Goal: Information Seeking & Learning: Find specific fact

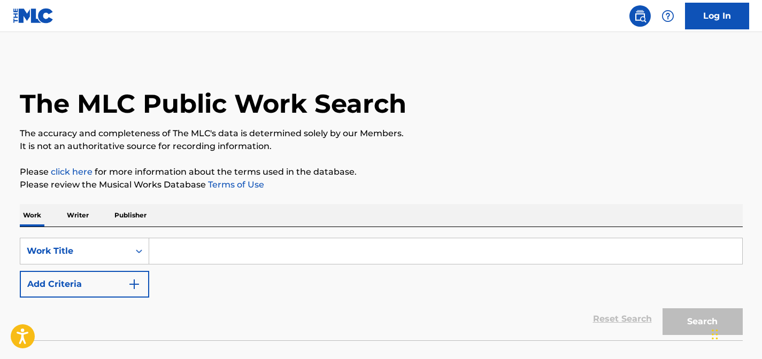
click at [224, 242] on input "Search Form" at bounding box center [445, 251] width 593 height 26
paste input "Your Love Belongs To Me"
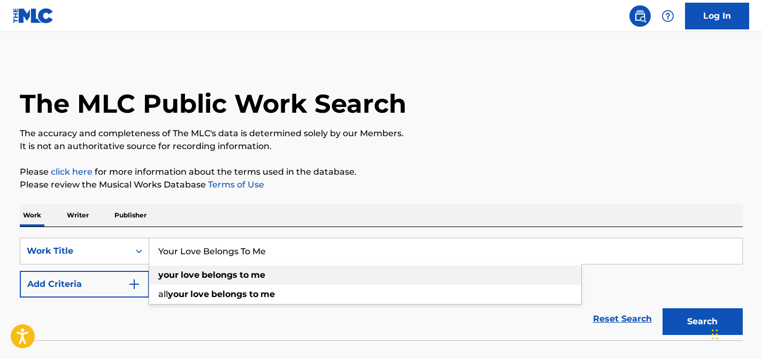
type input "Your Love Belongs To Me"
click at [212, 276] on strong "belongs" at bounding box center [220, 275] width 36 height 10
click at [703, 310] on button "Search" at bounding box center [702, 321] width 80 height 27
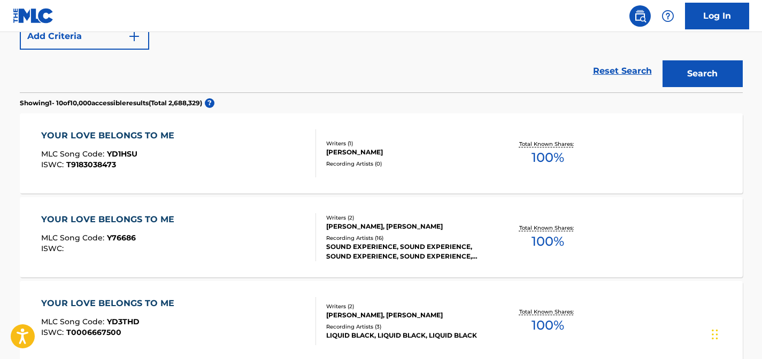
scroll to position [246, 0]
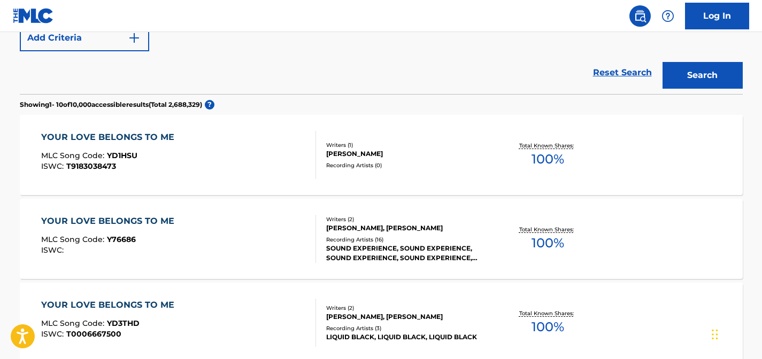
click at [382, 241] on div "Recording Artists ( 16 )" at bounding box center [406, 240] width 161 height 8
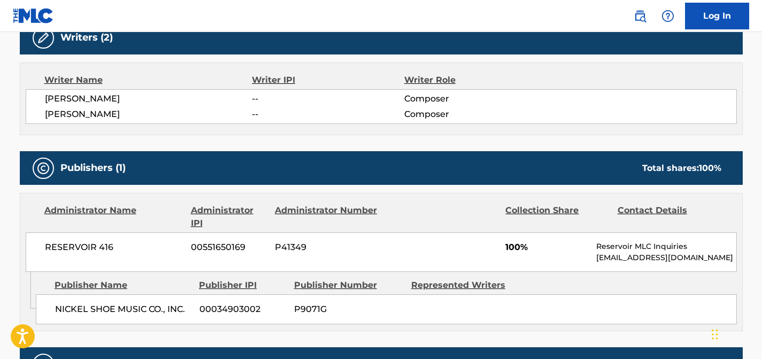
scroll to position [323, 0]
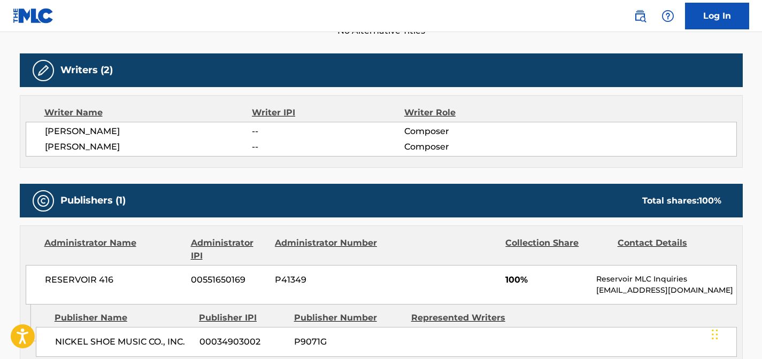
click at [41, 130] on div "[PERSON_NAME] -- Composer [PERSON_NAME] -- Composer" at bounding box center [381, 139] width 711 height 35
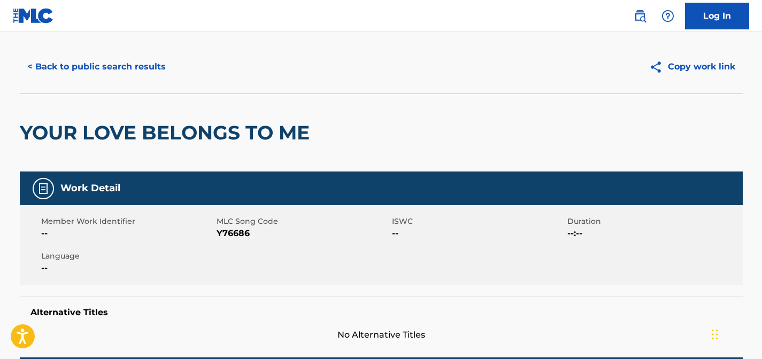
scroll to position [0, 0]
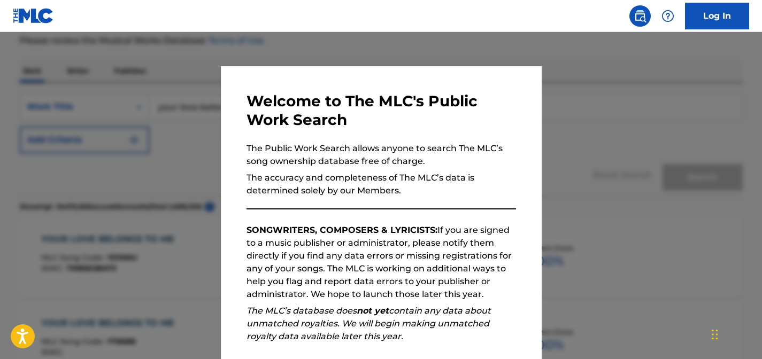
scroll to position [274, 0]
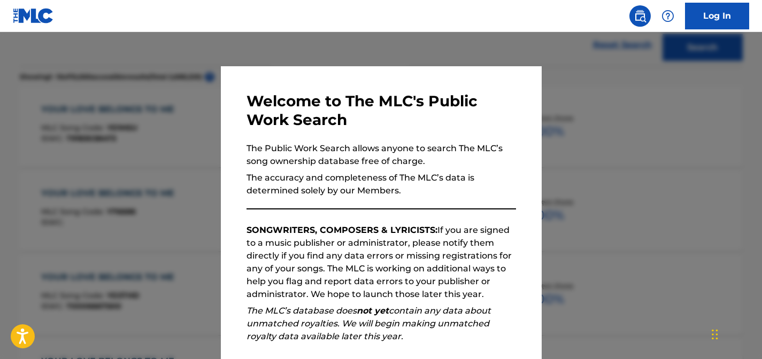
click at [555, 59] on div at bounding box center [381, 211] width 762 height 359
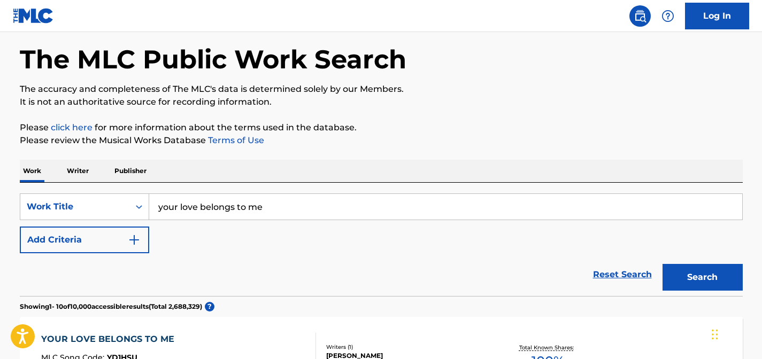
scroll to position [0, 0]
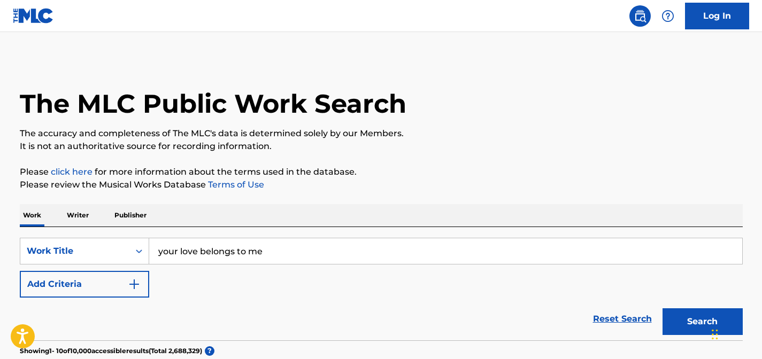
click at [220, 250] on input "your love belongs to me" at bounding box center [445, 251] width 593 height 26
paste input "Can I Be Your Lover"
type input "Can I Be Your Lover"
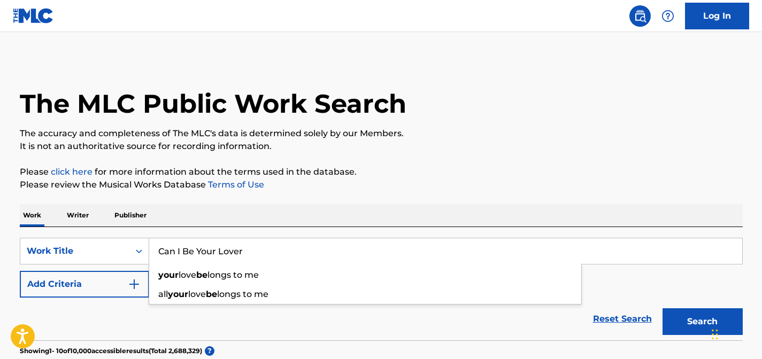
click at [662, 308] on button "Search" at bounding box center [702, 321] width 80 height 27
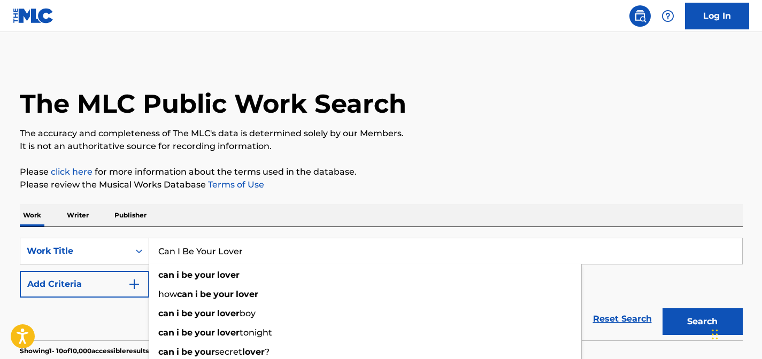
click at [470, 143] on p "It is not an authoritative source for recording information." at bounding box center [381, 146] width 723 height 13
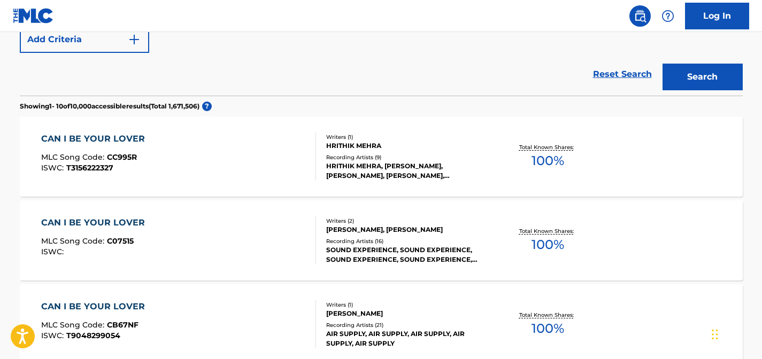
scroll to position [249, 0]
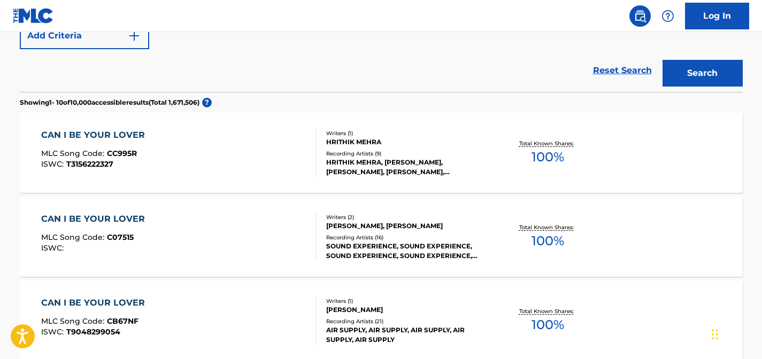
click at [396, 231] on div "Writers ( 2 ) [PERSON_NAME], [PERSON_NAME] Recording Artists ( 16 ) SOUND EXPER…" at bounding box center [402, 237] width 172 height 48
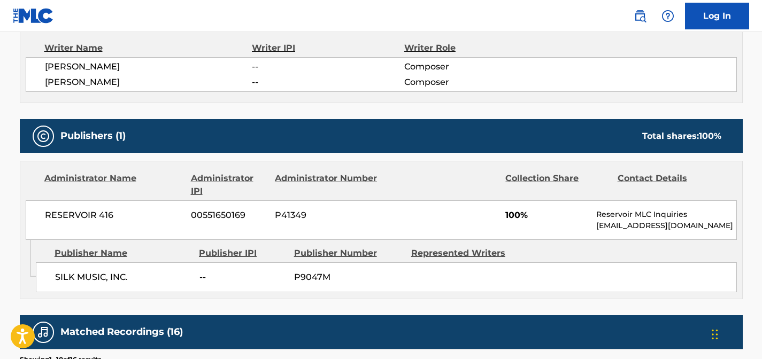
scroll to position [392, 0]
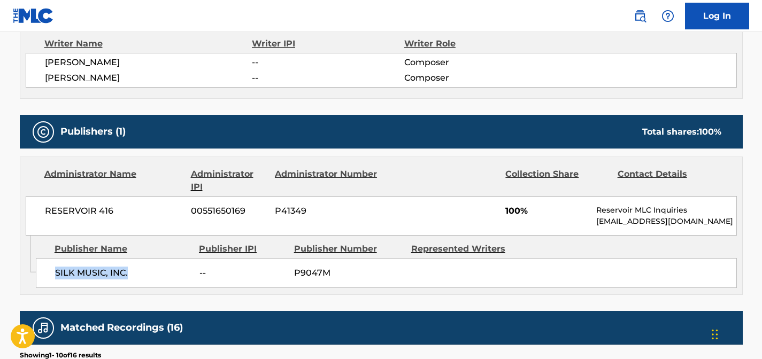
drag, startPoint x: 55, startPoint y: 274, endPoint x: 143, endPoint y: 274, distance: 88.2
click at [143, 274] on span "SILK MUSIC, INC." at bounding box center [123, 273] width 136 height 13
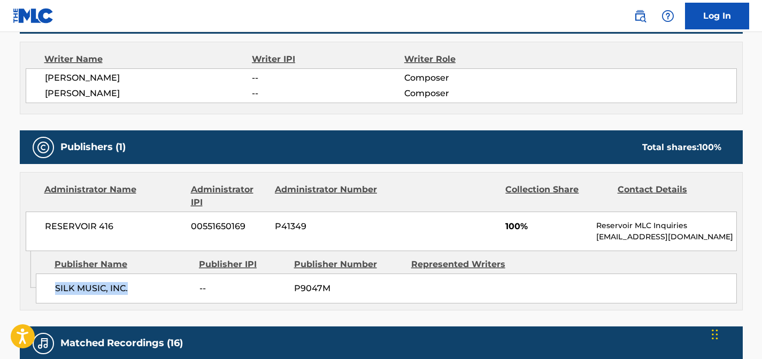
scroll to position [377, 0]
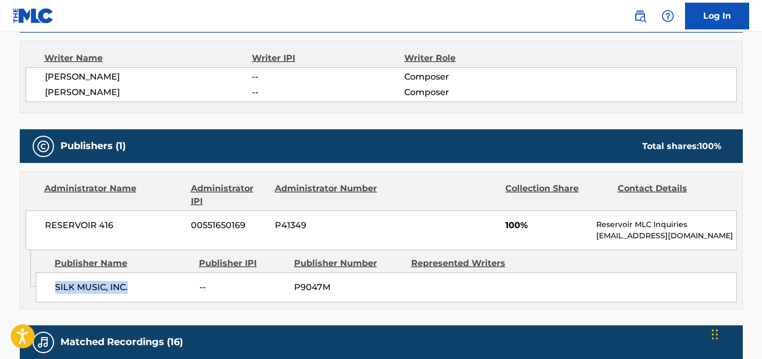
click at [117, 283] on span "SILK MUSIC, INC." at bounding box center [123, 287] width 136 height 13
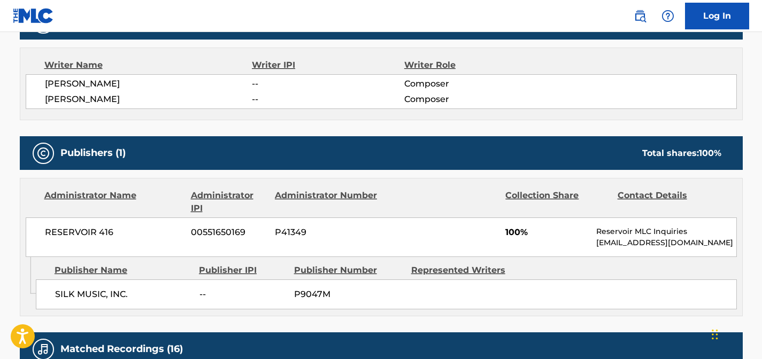
scroll to position [367, 0]
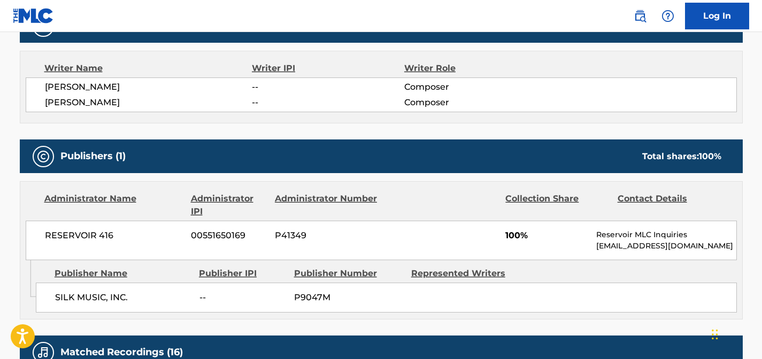
click at [97, 296] on span "SILK MUSIC, INC." at bounding box center [123, 297] width 136 height 13
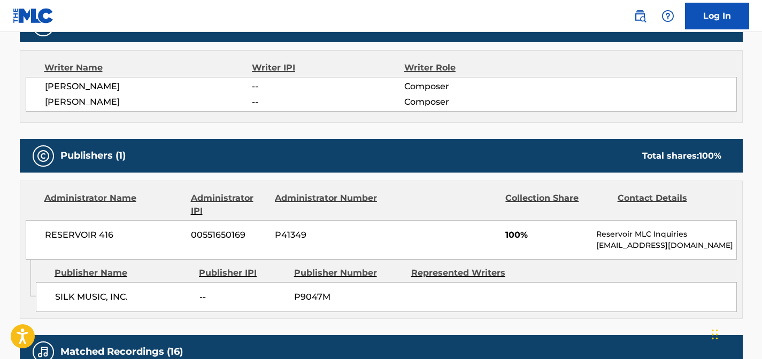
scroll to position [369, 0]
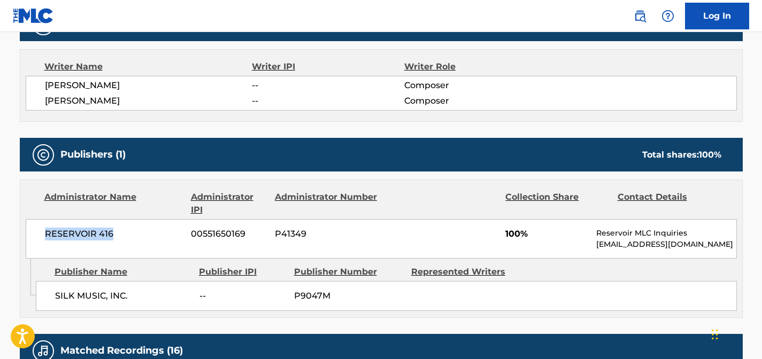
drag, startPoint x: 45, startPoint y: 231, endPoint x: 168, endPoint y: 231, distance: 122.9
click at [168, 231] on span "RESERVOIR 416" at bounding box center [114, 234] width 138 height 13
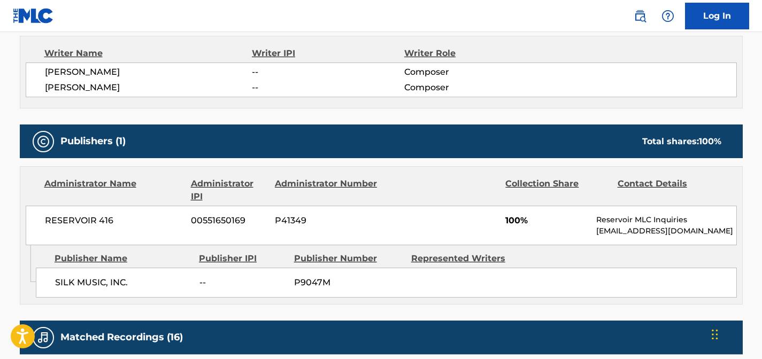
scroll to position [391, 0]
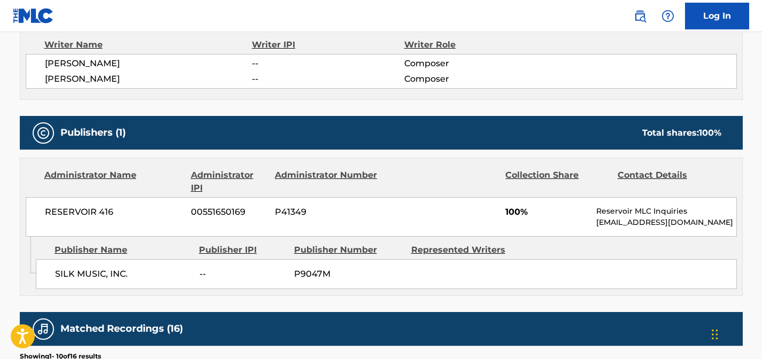
click at [86, 269] on span "SILK MUSIC, INC." at bounding box center [123, 274] width 136 height 13
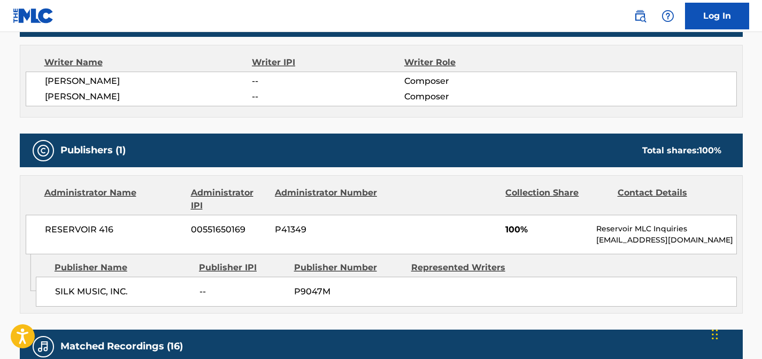
scroll to position [373, 0]
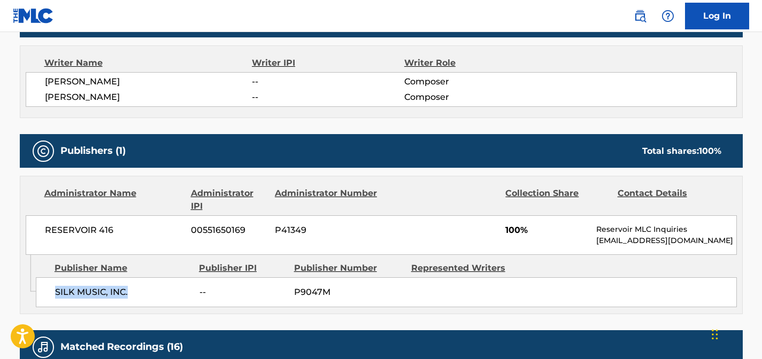
drag, startPoint x: 56, startPoint y: 289, endPoint x: 197, endPoint y: 289, distance: 141.1
click at [197, 289] on div "SILK MUSIC, INC. -- P9047M" at bounding box center [386, 292] width 701 height 30
copy div "SILK MUSIC, INC."
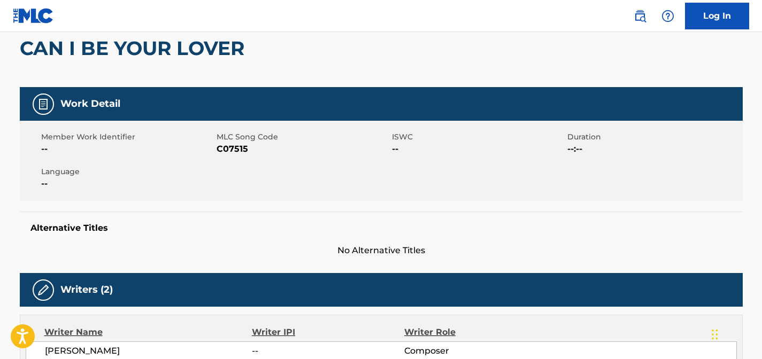
scroll to position [0, 0]
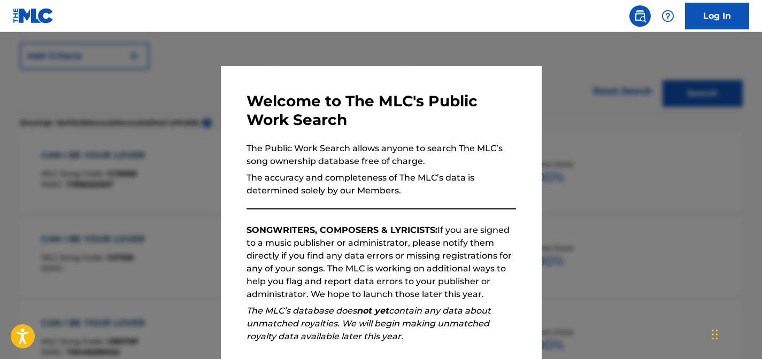
click at [140, 174] on div at bounding box center [381, 211] width 762 height 359
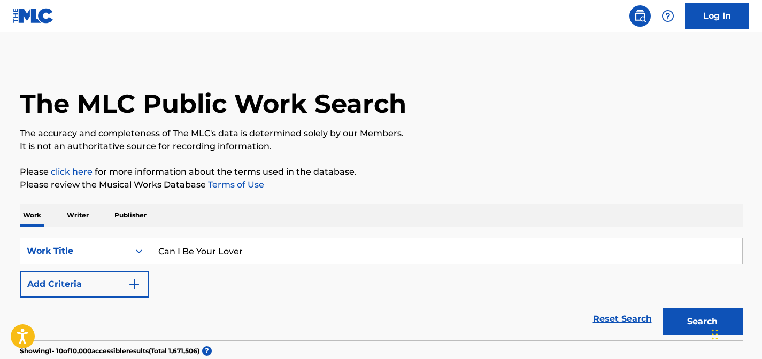
click at [137, 235] on div "SearchWithCriteriac9eb7dd3-cdf8-4f03-bfb5-6397ea02919c Work Title Can I Be Your…" at bounding box center [381, 283] width 723 height 113
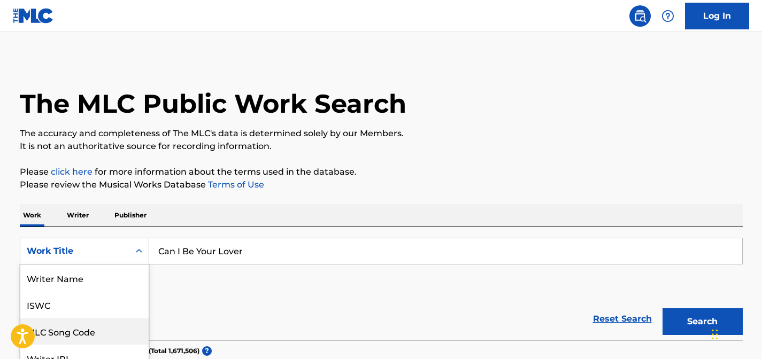
click at [136, 243] on div "MLC Song Code, 3 of 8. 8 results available. Use Up and Down to choose options, …" at bounding box center [84, 251] width 129 height 27
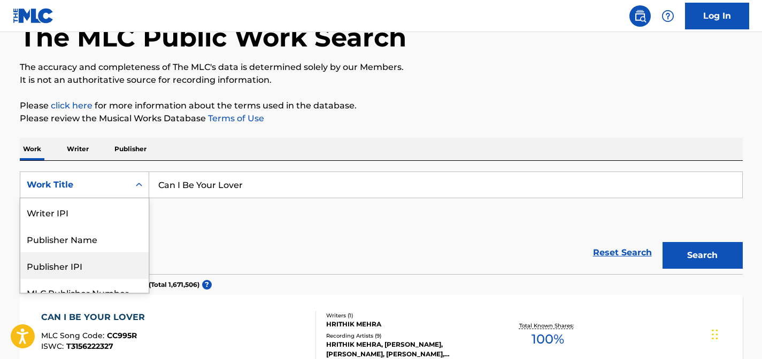
scroll to position [79, 0]
click at [99, 242] on div "Publisher Name" at bounding box center [84, 240] width 128 height 27
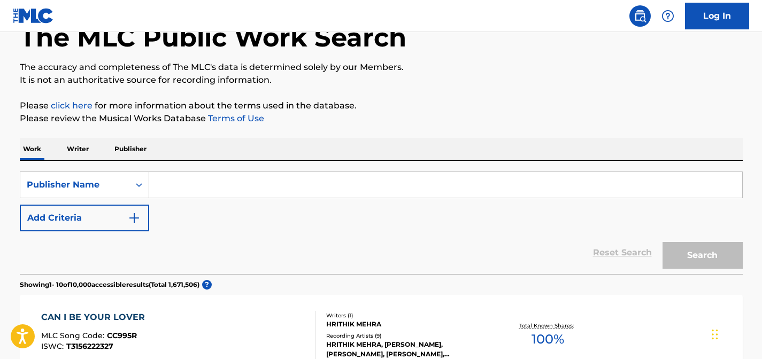
click at [183, 192] on input "Search Form" at bounding box center [445, 185] width 593 height 26
click at [183, 183] on input "Search Form" at bounding box center [445, 185] width 593 height 26
paste input "Your Love Belongs To Me"
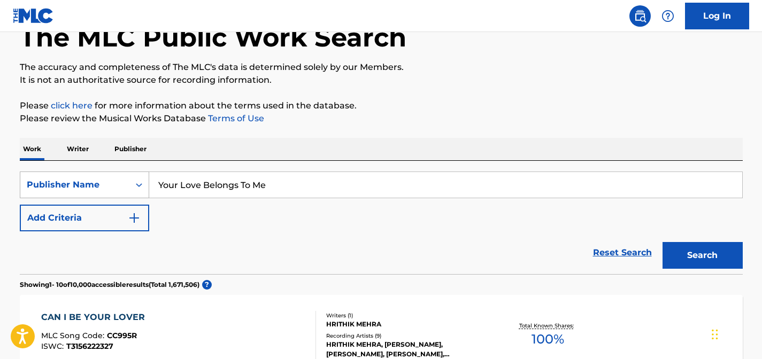
type input "Your Love Belongs To Me"
click at [87, 191] on div "Publisher Name" at bounding box center [75, 185] width 96 height 13
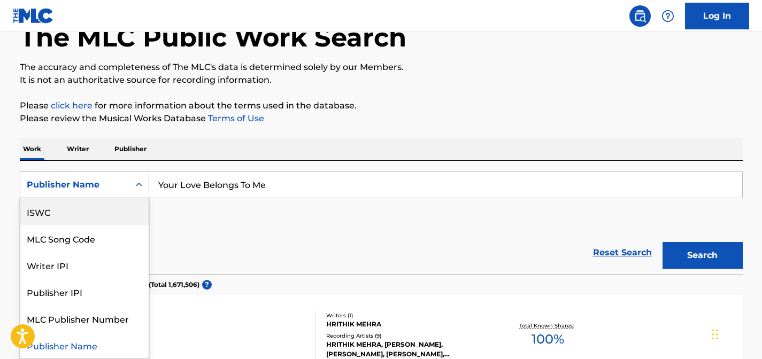
scroll to position [0, 0]
click at [76, 214] on div "Work Title" at bounding box center [84, 211] width 128 height 27
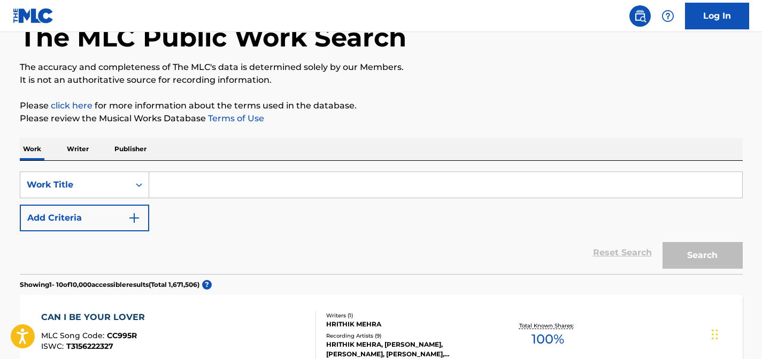
click at [182, 190] on input "Search Form" at bounding box center [445, 185] width 593 height 26
paste input "Your Love Belongs To Me"
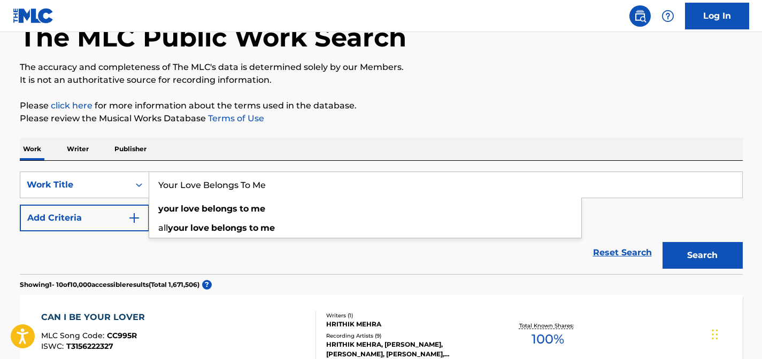
type input "Your Love Belongs To Me"
click at [662, 242] on button "Search" at bounding box center [702, 255] width 80 height 27
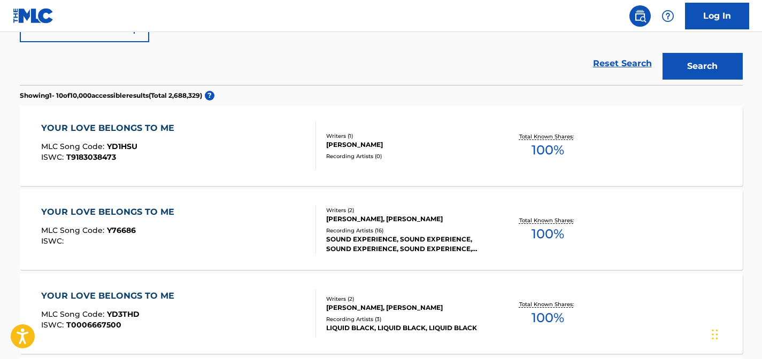
scroll to position [275, 0]
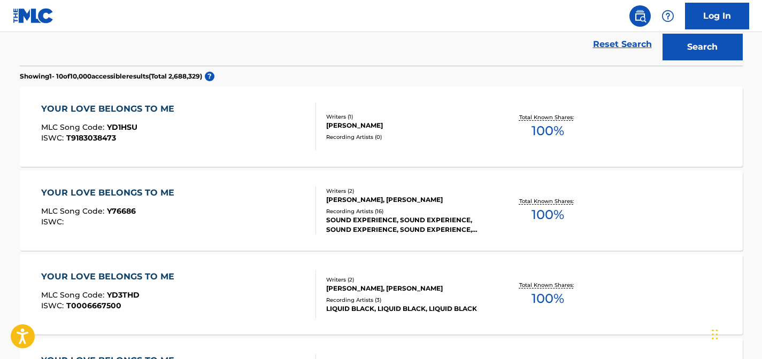
click at [154, 202] on div "YOUR LOVE BELONGS TO ME MLC Song Code : Y76686 ISWC :" at bounding box center [110, 211] width 138 height 48
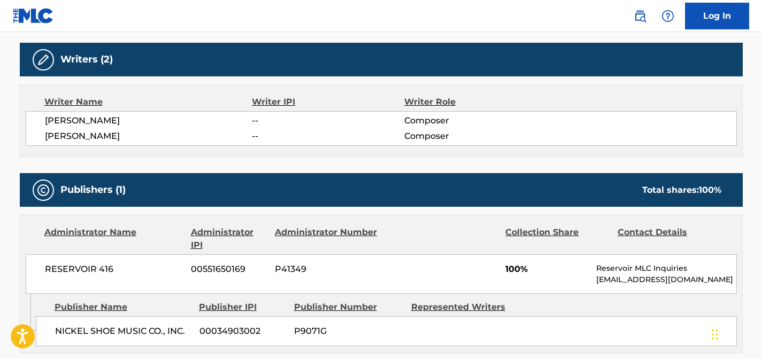
scroll to position [358, 0]
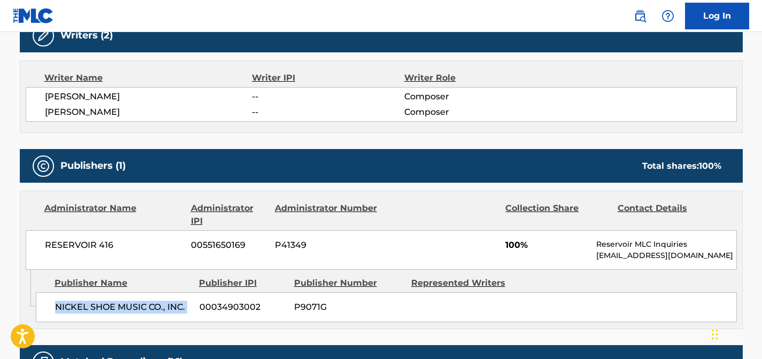
drag, startPoint x: 57, startPoint y: 305, endPoint x: 198, endPoint y: 302, distance: 141.1
click at [198, 302] on div "NICKEL SHOE MUSIC CO., INC. 00034903002 P9071G" at bounding box center [386, 307] width 701 height 30
copy div "NICKEL SHOE MUSIC CO., INC."
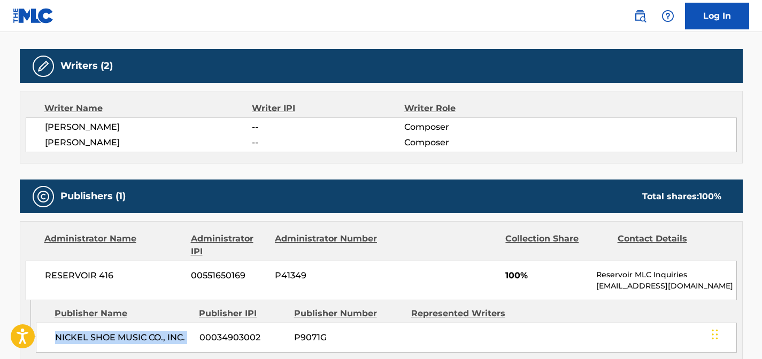
scroll to position [326, 0]
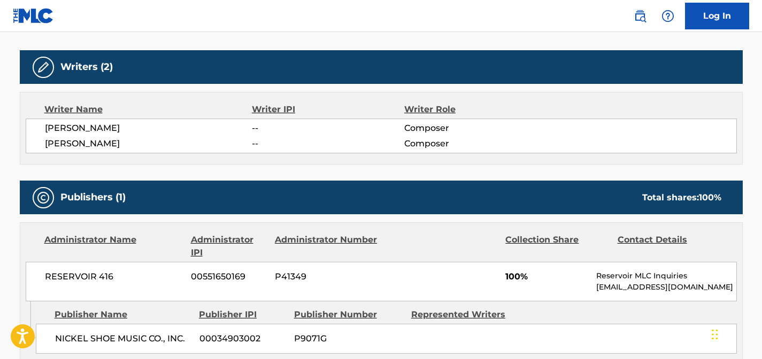
click at [402, 135] on div "[PERSON_NAME] -- Composer [PERSON_NAME] -- Composer" at bounding box center [381, 136] width 711 height 35
click at [413, 131] on span "Composer" at bounding box center [473, 128] width 138 height 13
click at [413, 144] on span "Composer" at bounding box center [473, 143] width 138 height 13
click at [414, 141] on span "Composer" at bounding box center [473, 143] width 138 height 13
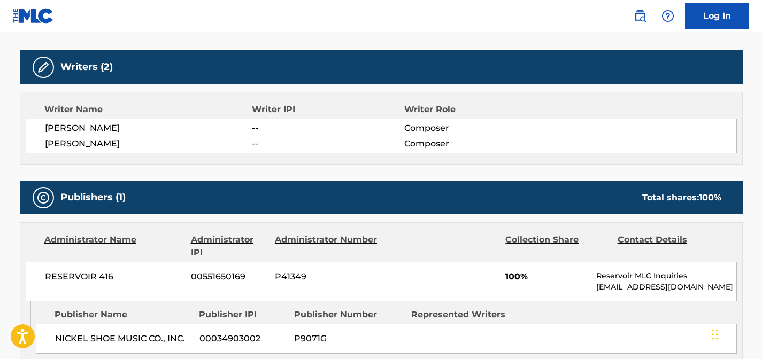
scroll to position [319, 0]
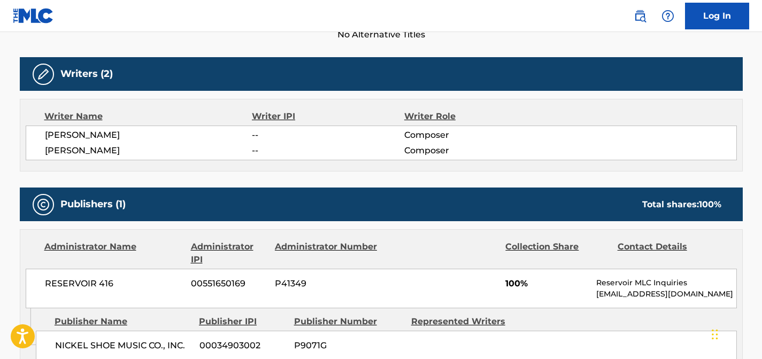
click at [71, 150] on span "[PERSON_NAME]" at bounding box center [148, 150] width 207 height 13
click at [137, 178] on div "Work Detail Member Work Identifier -- MLC Song Code Y76686 ISWC -- Duration --:…" at bounding box center [381, 342] width 723 height 943
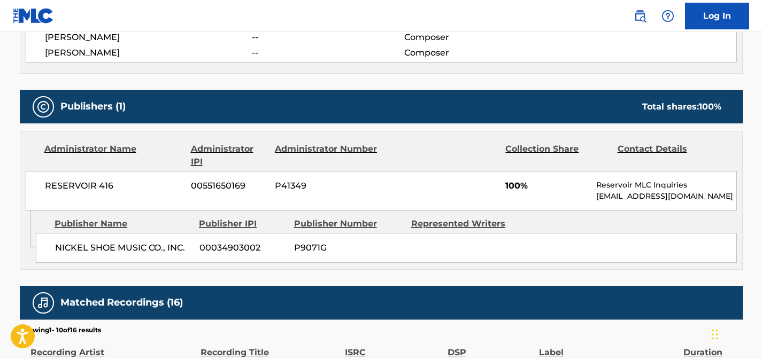
scroll to position [425, 0]
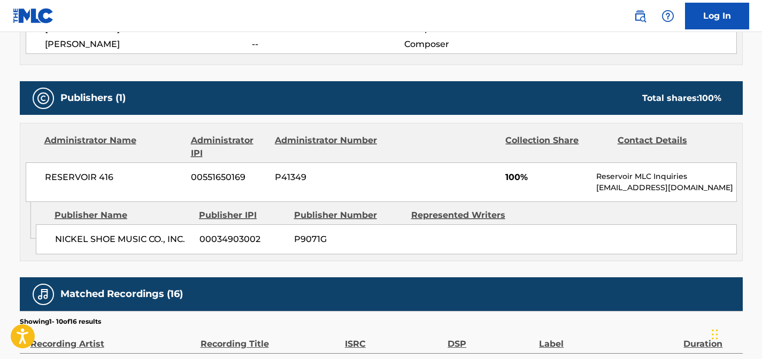
click at [311, 239] on span "P9071G" at bounding box center [348, 239] width 109 height 13
click at [237, 226] on div "NICKEL SHOE MUSIC CO., INC. 00034903002 P9071G" at bounding box center [386, 239] width 701 height 30
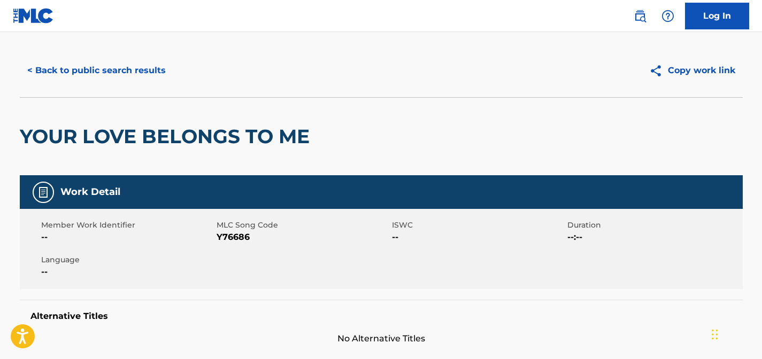
scroll to position [0, 0]
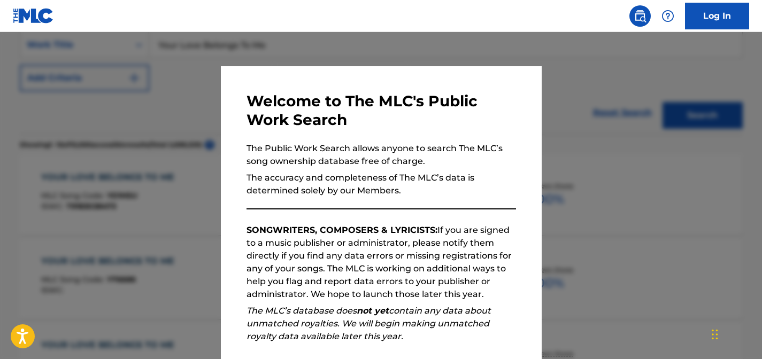
scroll to position [205, 0]
click at [321, 145] on p "The Public Work Search allows anyone to search The MLC’s song ownership databas…" at bounding box center [380, 155] width 269 height 26
click at [154, 161] on div at bounding box center [381, 211] width 762 height 359
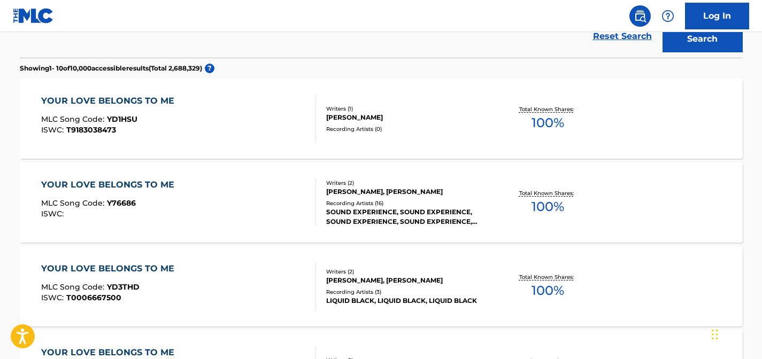
scroll to position [0, 0]
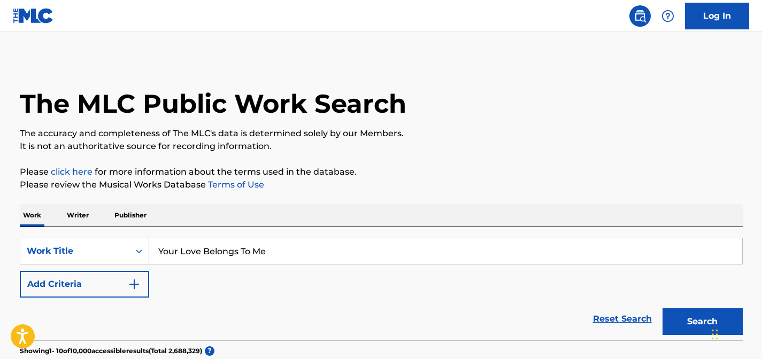
click at [272, 262] on input "Your Love Belongs To Me" at bounding box center [445, 251] width 593 height 26
click at [274, 261] on input "Your Love Belongs To Me" at bounding box center [445, 251] width 593 height 26
click at [257, 254] on input "Your Love Belongs To Me" at bounding box center [445, 251] width 593 height 26
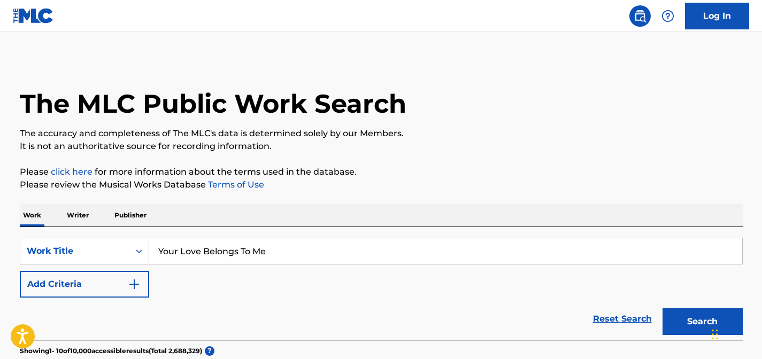
click at [257, 254] on input "Your Love Belongs To Me" at bounding box center [445, 251] width 593 height 26
paste input "Can I Be Your Lover"
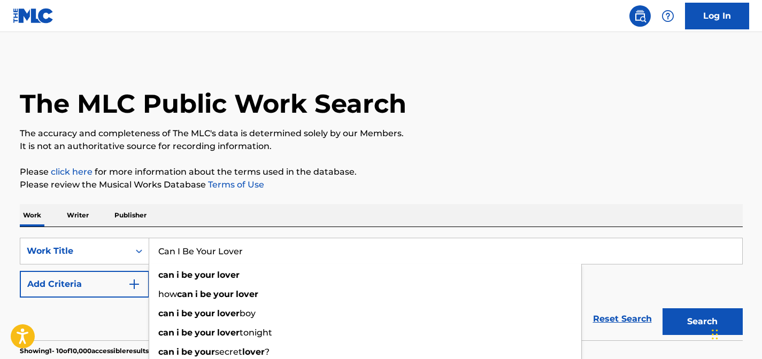
type input "Can I Be Your Lover"
click at [662, 308] on button "Search" at bounding box center [702, 321] width 80 height 27
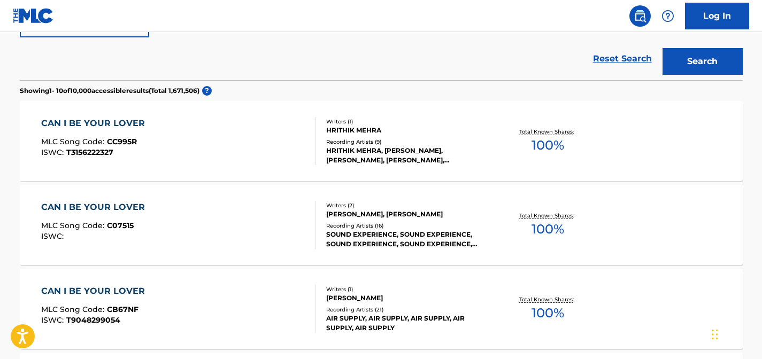
scroll to position [306, 0]
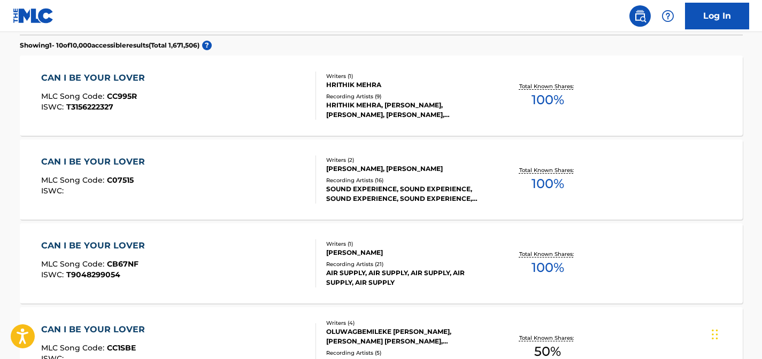
click at [244, 170] on div "CAN I BE YOUR LOVER MLC Song Code : C07515 ISWC :" at bounding box center [178, 180] width 275 height 48
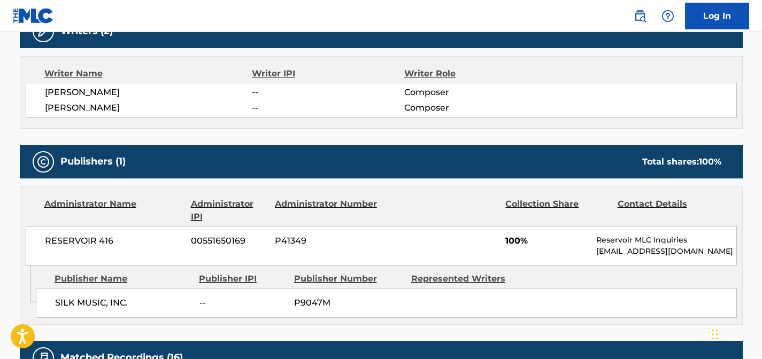
scroll to position [360, 0]
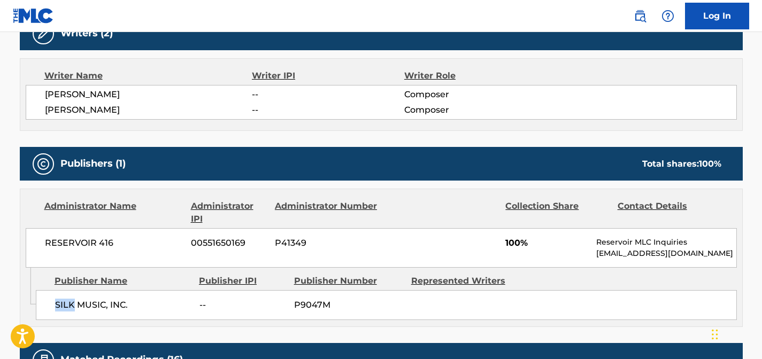
drag, startPoint x: 48, startPoint y: 303, endPoint x: 72, endPoint y: 303, distance: 24.1
click at [73, 303] on div "SILK MUSIC, INC. -- P9047M" at bounding box center [386, 305] width 701 height 30
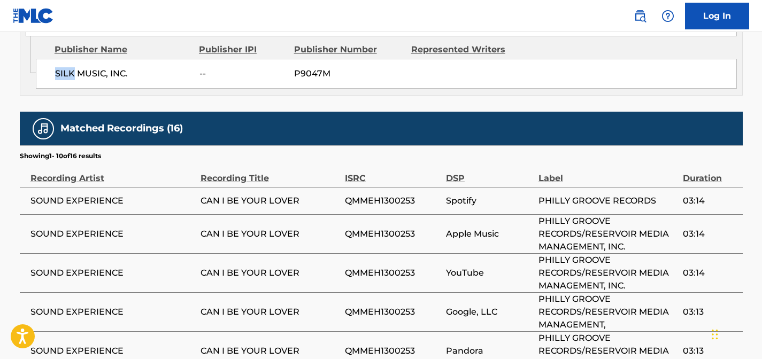
scroll to position [0, 0]
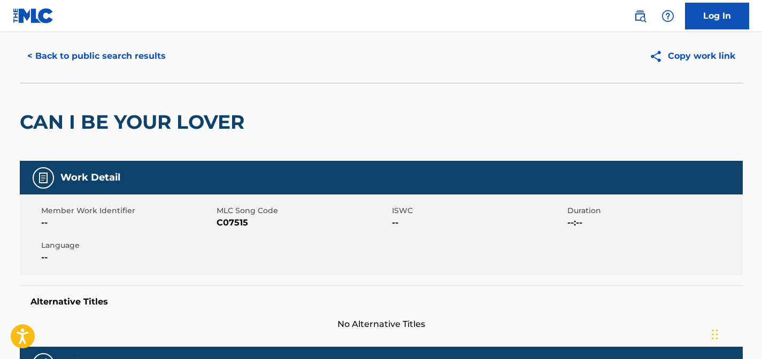
click at [126, 59] on button "< Back to public search results" at bounding box center [96, 56] width 153 height 27
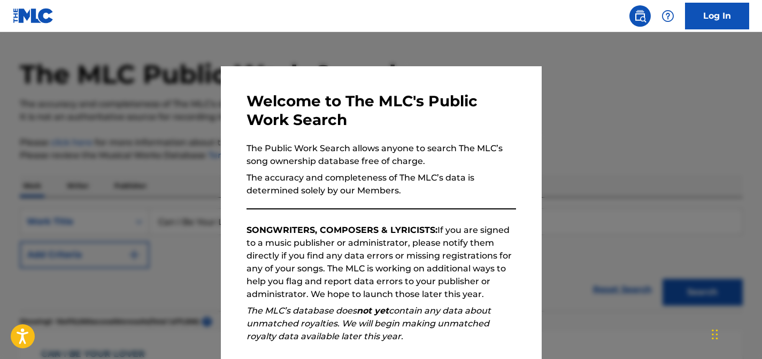
scroll to position [334, 0]
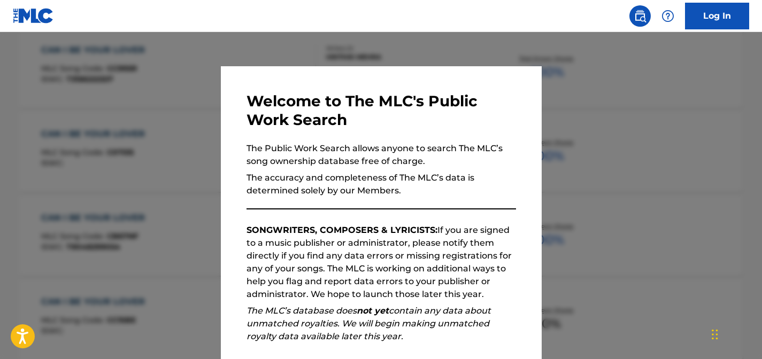
click at [648, 102] on div at bounding box center [381, 211] width 762 height 359
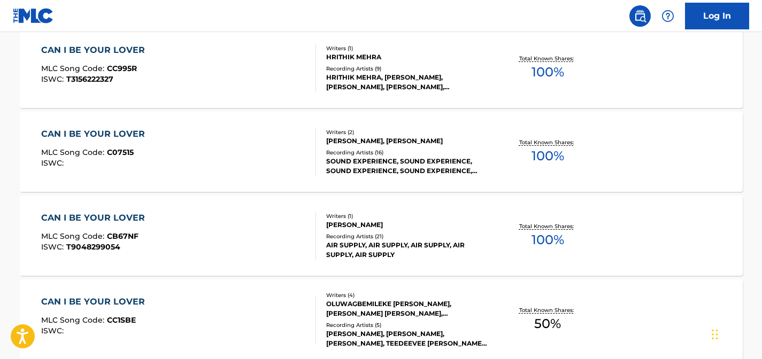
scroll to position [0, 0]
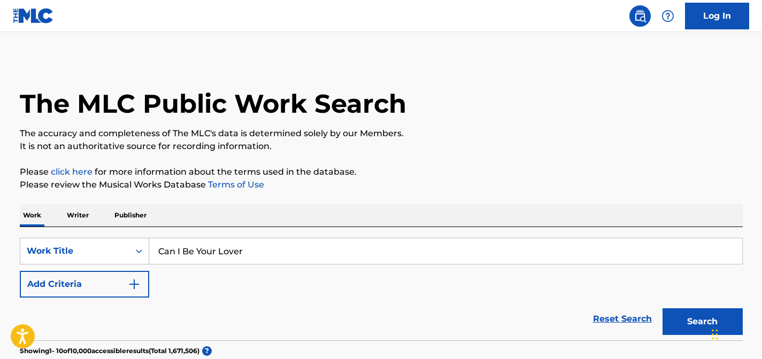
click at [294, 246] on input "Can I Be Your Lover" at bounding box center [445, 251] width 593 height 26
click at [294, 250] on input "Can I Be Your Lover" at bounding box center [445, 251] width 593 height 26
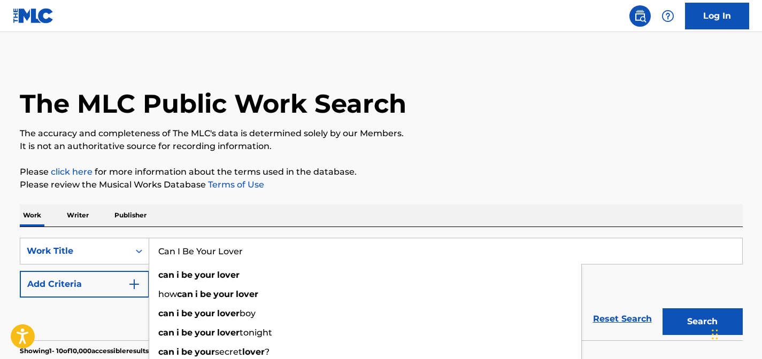
click at [294, 250] on input "Can I Be Your Lover" at bounding box center [445, 251] width 593 height 26
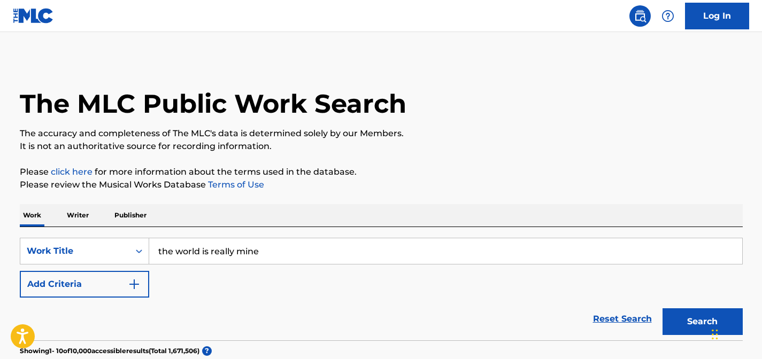
type input "the world is really mine"
click at [662, 308] on button "Search" at bounding box center [702, 321] width 80 height 27
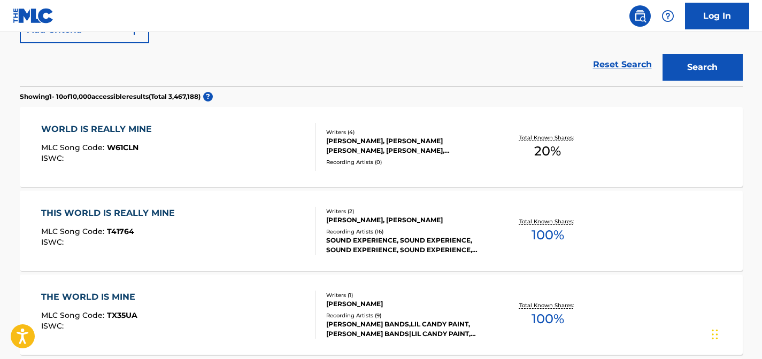
scroll to position [254, 0]
click at [391, 224] on div "[PERSON_NAME], [PERSON_NAME]" at bounding box center [406, 221] width 161 height 10
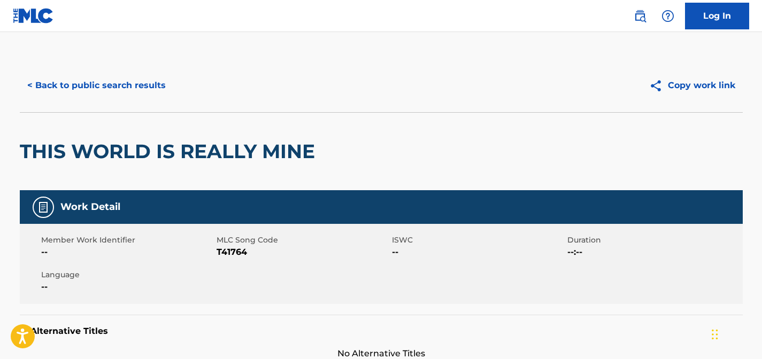
click at [97, 71] on div "< Back to public search results Copy work link" at bounding box center [381, 85] width 723 height 53
click at [97, 72] on button "< Back to public search results" at bounding box center [96, 85] width 153 height 27
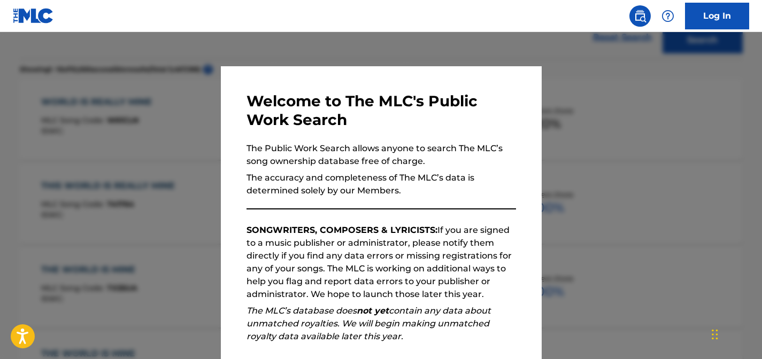
click at [562, 131] on div at bounding box center [381, 211] width 762 height 359
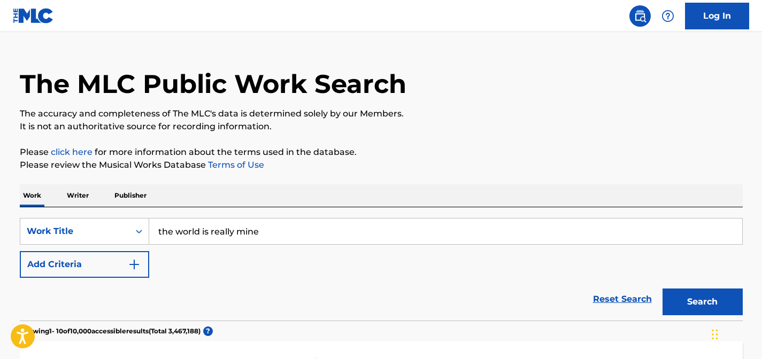
scroll to position [0, 0]
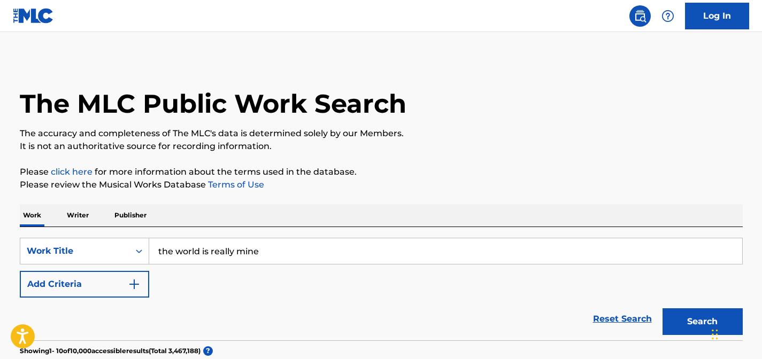
click at [258, 259] on input "the world is really mine" at bounding box center [445, 251] width 593 height 26
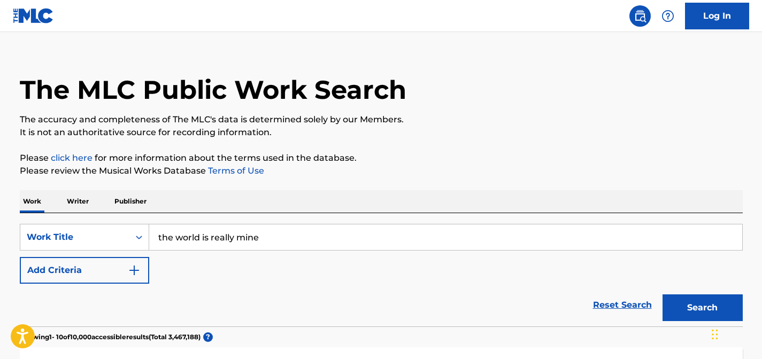
scroll to position [14, 0]
click at [284, 225] on input "the world is really mine" at bounding box center [445, 237] width 593 height 26
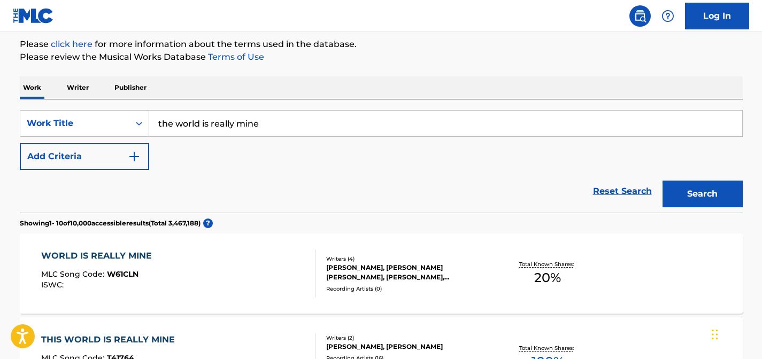
scroll to position [0, 0]
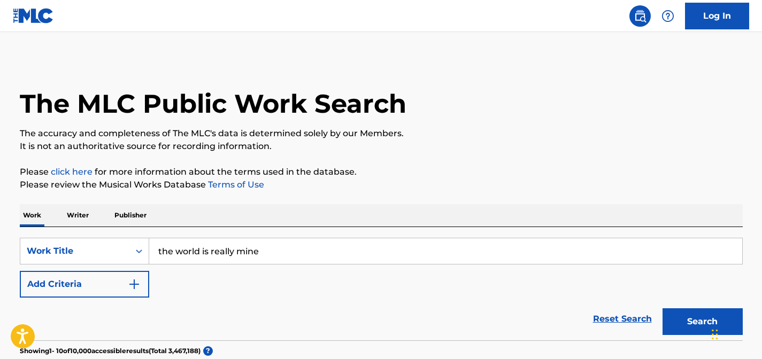
click at [235, 250] on input "the world is really mine" at bounding box center [445, 251] width 593 height 26
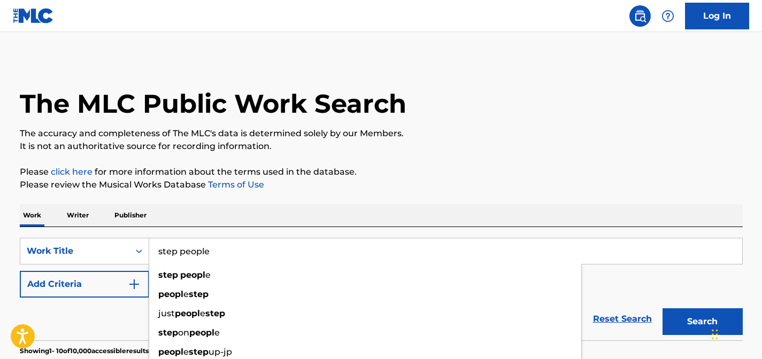
type input "step people"
click at [662, 308] on button "Search" at bounding box center [702, 321] width 80 height 27
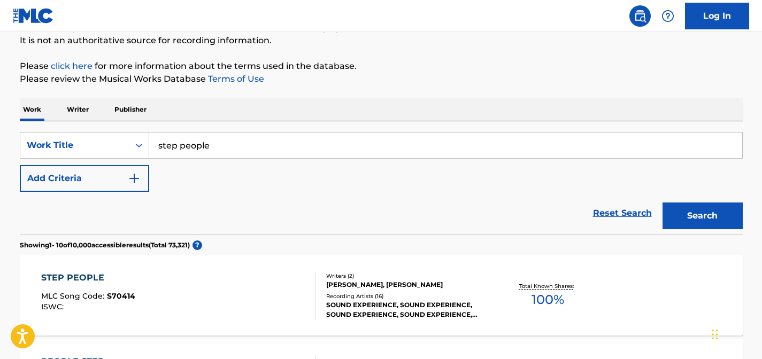
scroll to position [235, 0]
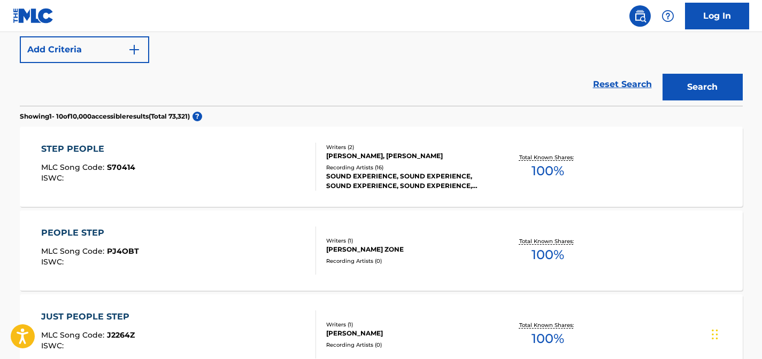
click at [405, 183] on div "SOUND EXPERIENCE, SOUND EXPERIENCE, SOUND EXPERIENCE, SOUND EXPERIENCE, SOUND E…" at bounding box center [406, 181] width 161 height 19
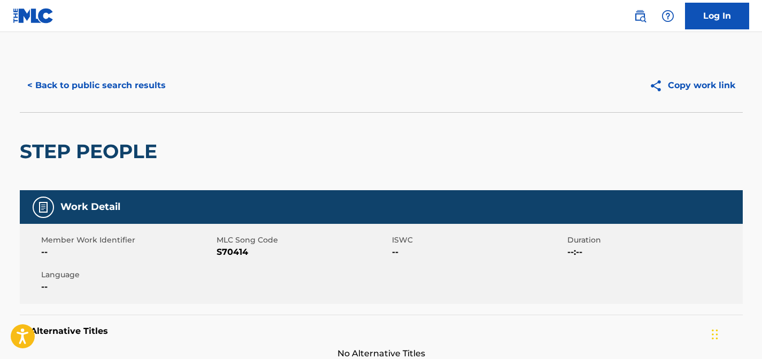
click at [131, 88] on button "< Back to public search results" at bounding box center [96, 85] width 153 height 27
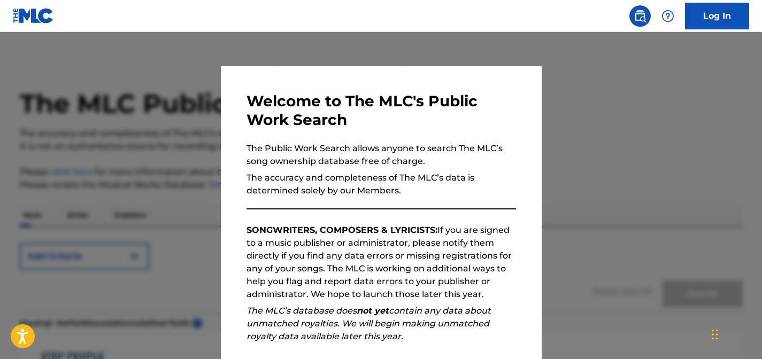
scroll to position [235, 0]
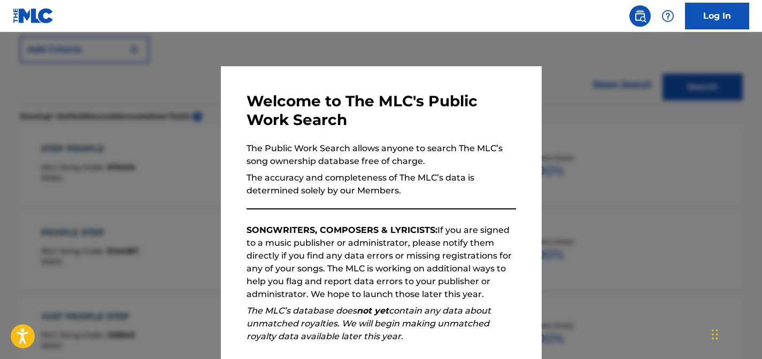
click at [526, 78] on div "Welcome to The MLC's Public Work Search The Public Work Search allows anyone to…" at bounding box center [381, 277] width 321 height 423
click at [568, 96] on div at bounding box center [381, 211] width 762 height 359
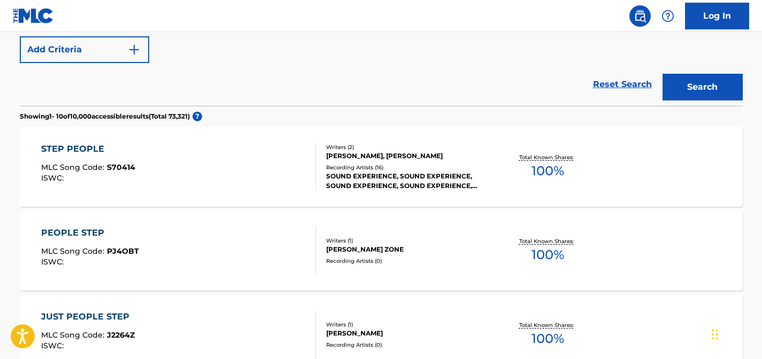
scroll to position [0, 0]
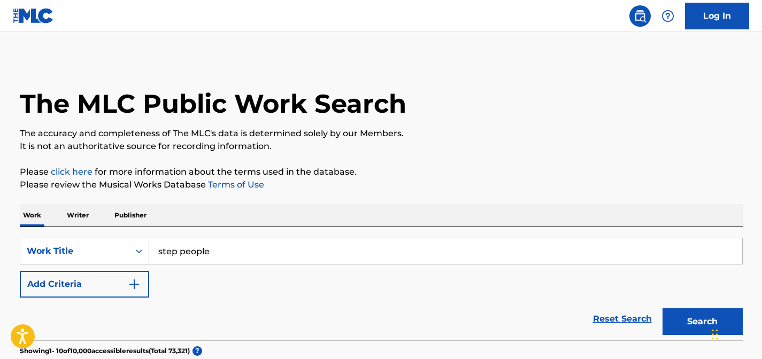
click at [216, 259] on input "step people" at bounding box center [445, 251] width 593 height 26
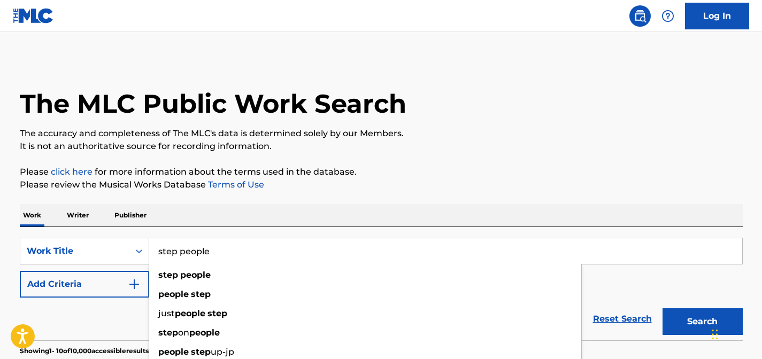
click at [216, 259] on input "step people" at bounding box center [445, 251] width 593 height 26
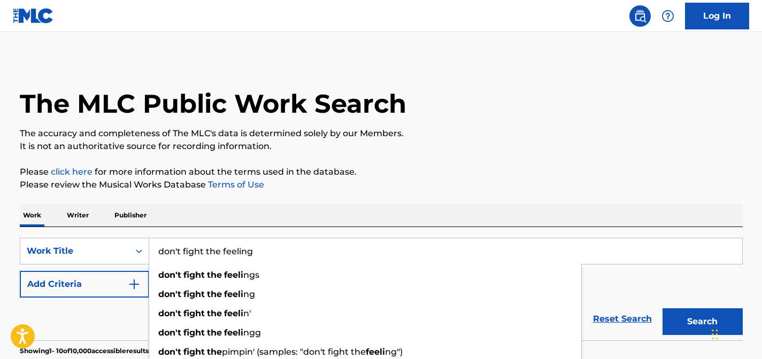
type input "don't fight the feeling"
click at [662, 308] on button "Search" at bounding box center [702, 321] width 80 height 27
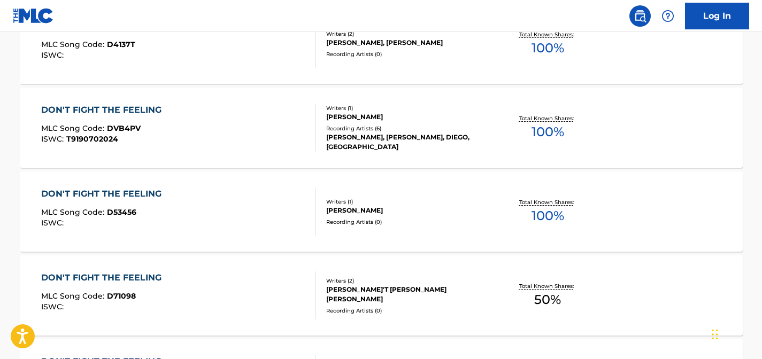
scroll to position [949, 0]
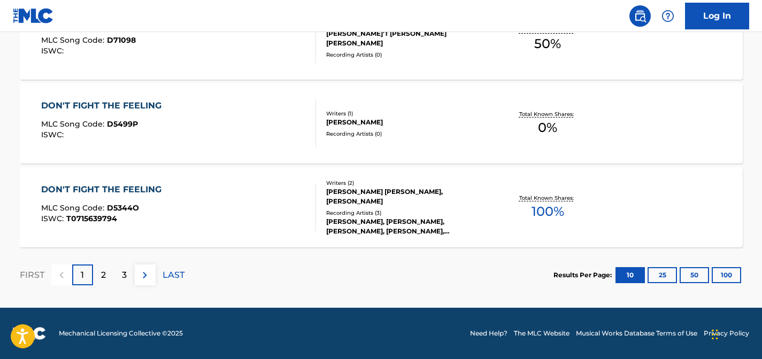
click at [662, 277] on button "25" at bounding box center [661, 275] width 29 height 16
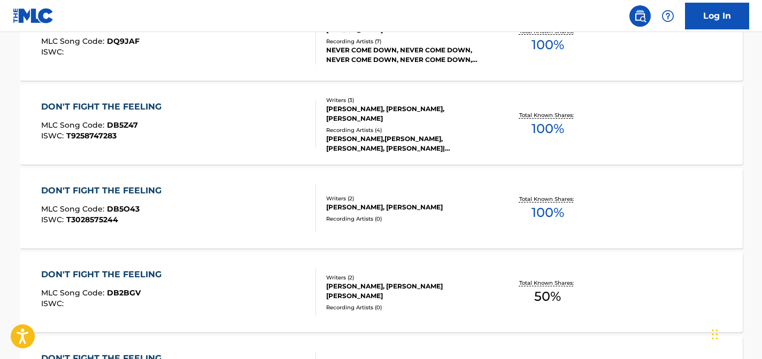
scroll to position [2208, 0]
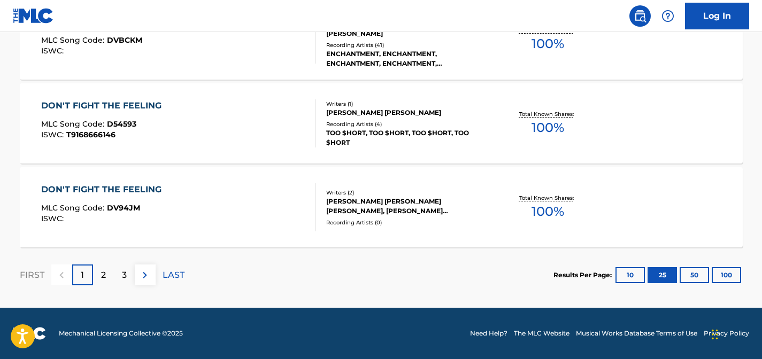
click at [698, 267] on button "50" at bounding box center [693, 275] width 29 height 16
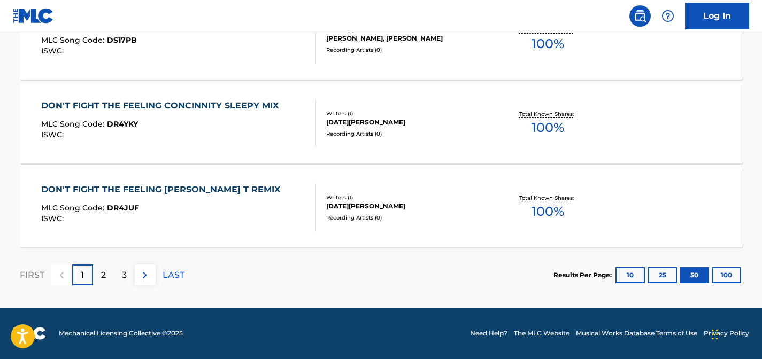
click at [727, 269] on button "100" at bounding box center [725, 275] width 29 height 16
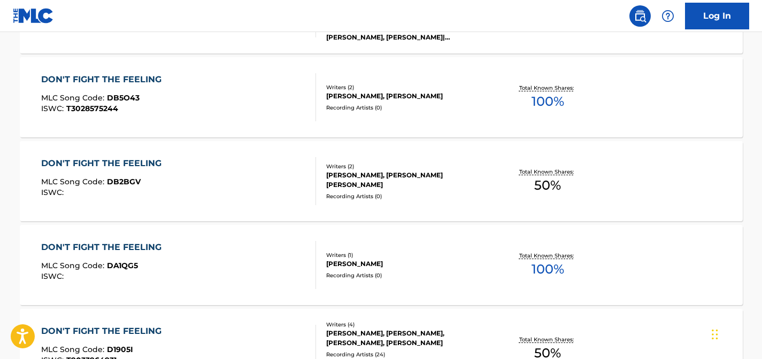
scroll to position [3735, 0]
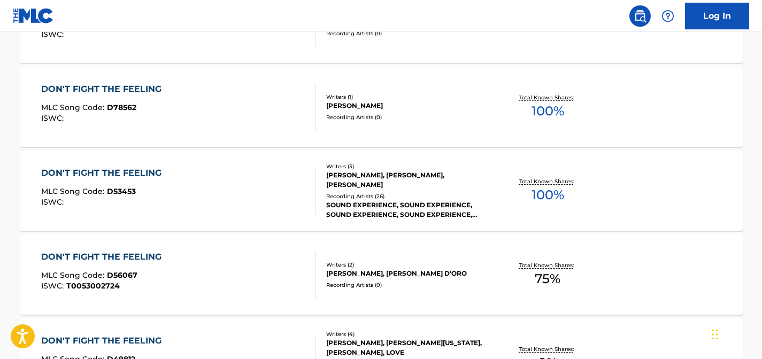
click at [223, 187] on div "DON'T FIGHT THE FEELING MLC Song Code : D53453 ISWC :" at bounding box center [178, 191] width 275 height 48
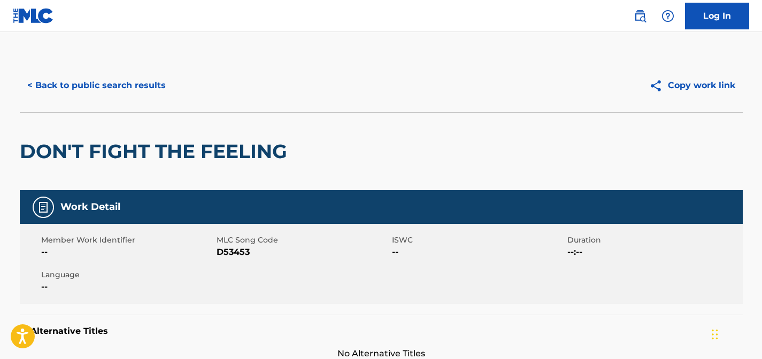
click at [76, 89] on button "< Back to public search results" at bounding box center [96, 85] width 153 height 27
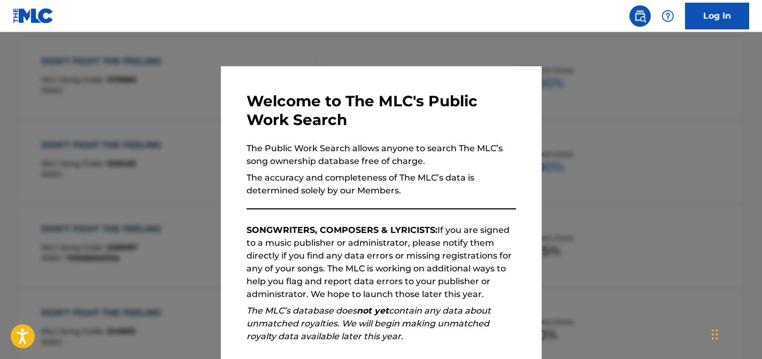
click at [586, 145] on div at bounding box center [381, 211] width 762 height 359
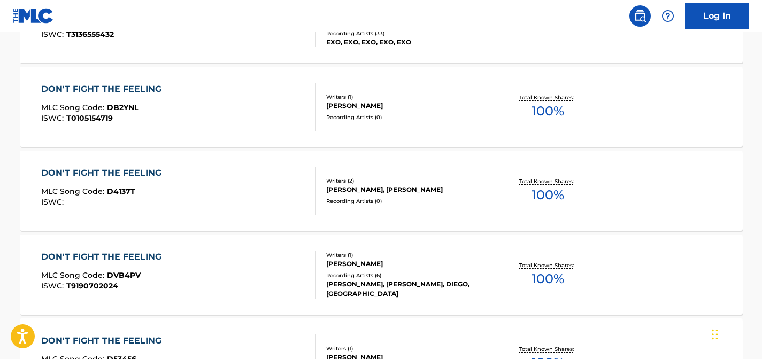
scroll to position [10, 0]
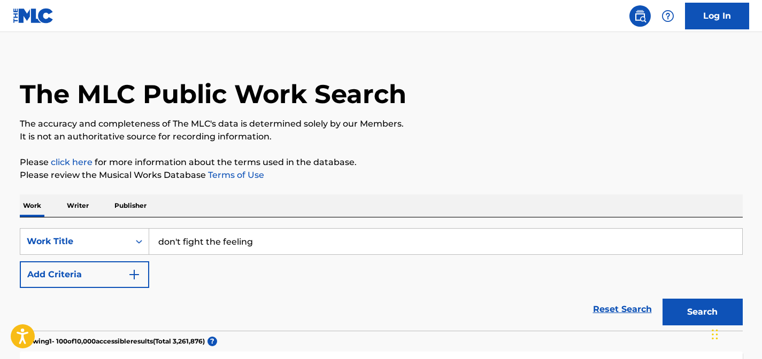
click at [289, 237] on input "don't fight the feeling" at bounding box center [445, 242] width 593 height 26
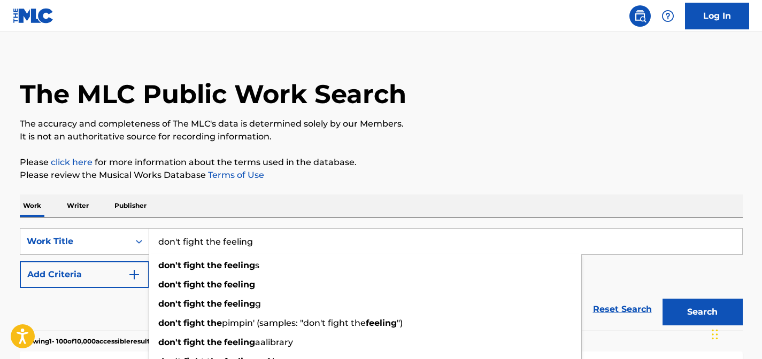
click at [289, 237] on input "don't fight the feeling" at bounding box center [445, 242] width 593 height 26
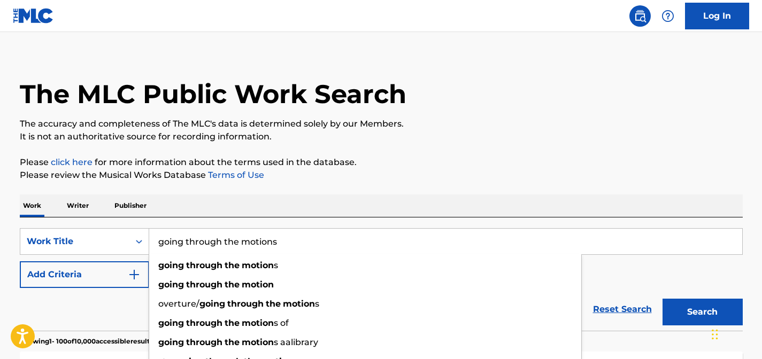
type input "going through the motions"
click at [662, 299] on button "Search" at bounding box center [702, 312] width 80 height 27
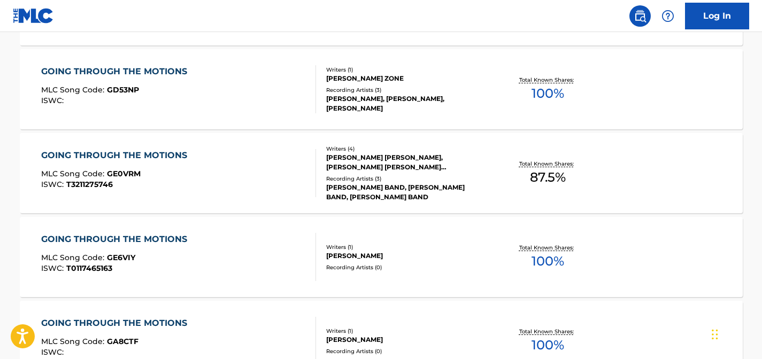
scroll to position [6169, 0]
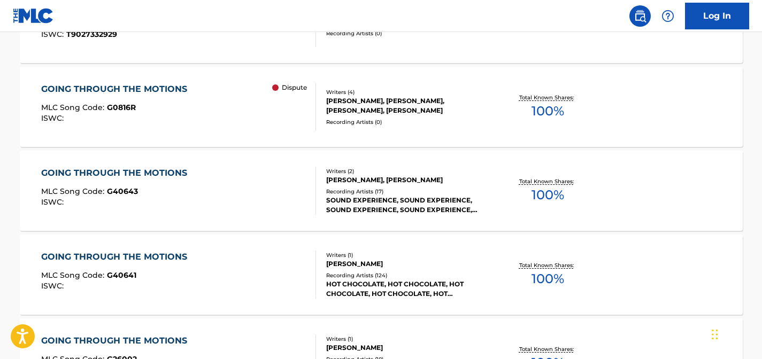
click at [363, 185] on div "Writers ( 2 ) [PERSON_NAME], [PERSON_NAME] Recording Artists ( 17 ) SOUND EXPER…" at bounding box center [402, 191] width 172 height 48
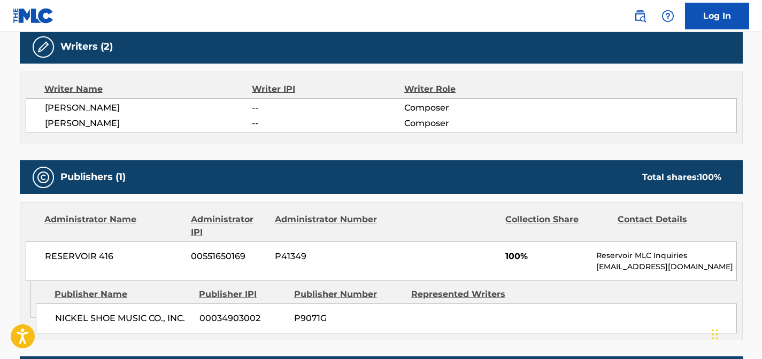
scroll to position [343, 0]
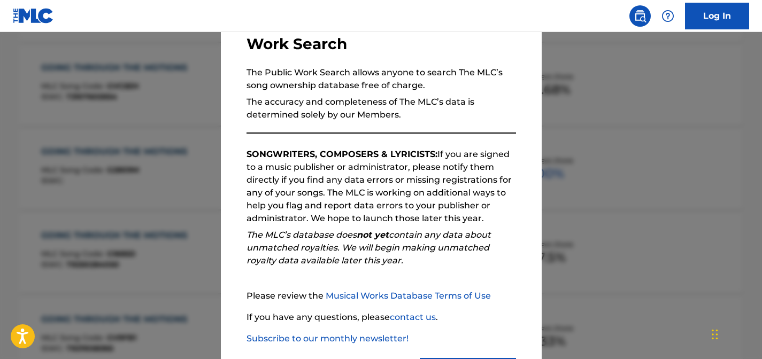
scroll to position [130, 0]
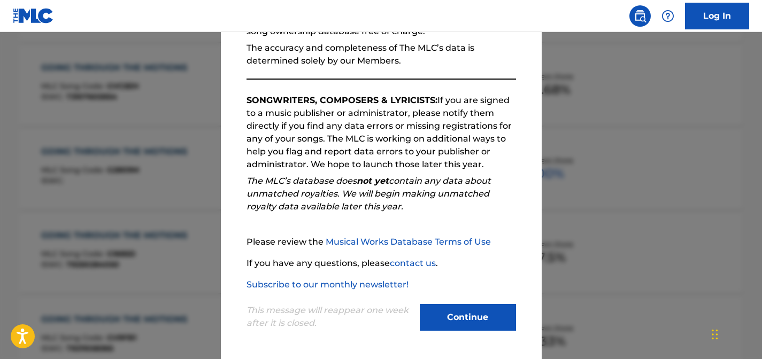
click at [597, 152] on div at bounding box center [381, 211] width 762 height 359
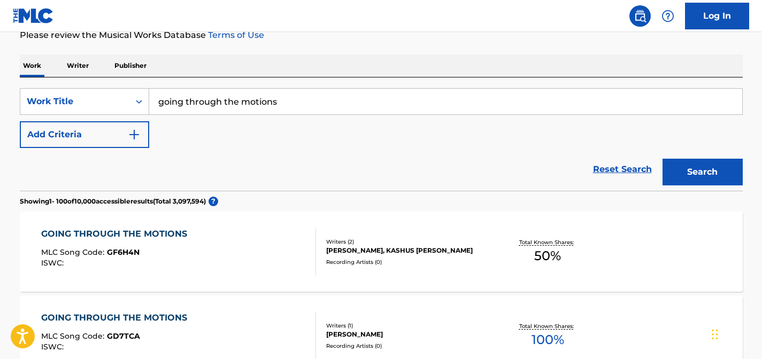
scroll to position [0, 0]
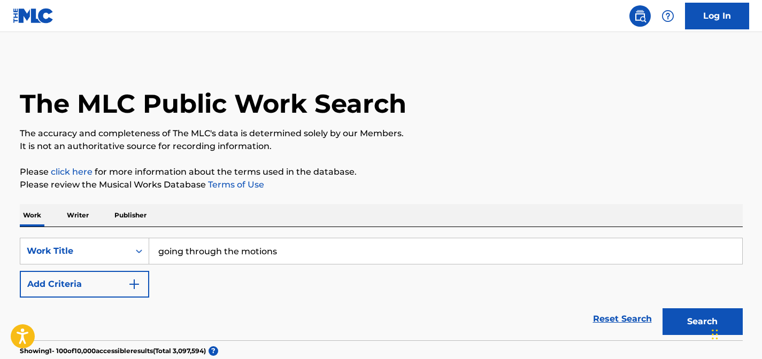
click at [255, 253] on input "going through the motions" at bounding box center [445, 251] width 593 height 26
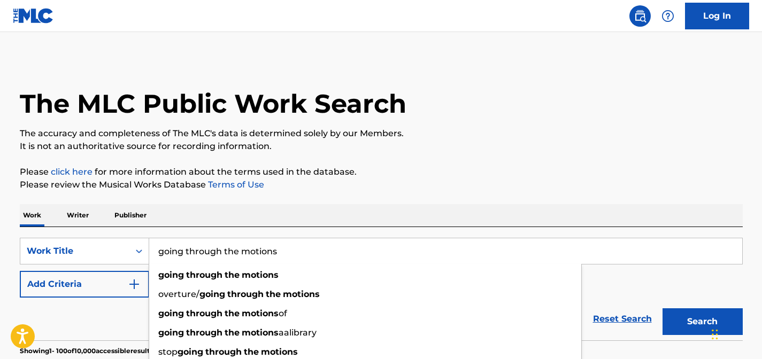
click at [255, 253] on input "going through the motions" at bounding box center [445, 251] width 593 height 26
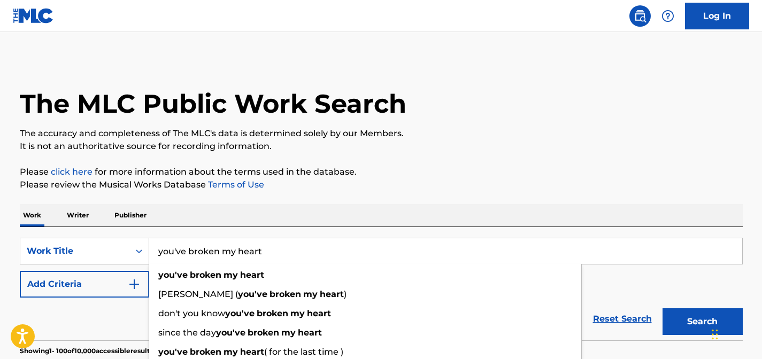
type input "you've broken my heart"
click at [662, 308] on button "Search" at bounding box center [702, 321] width 80 height 27
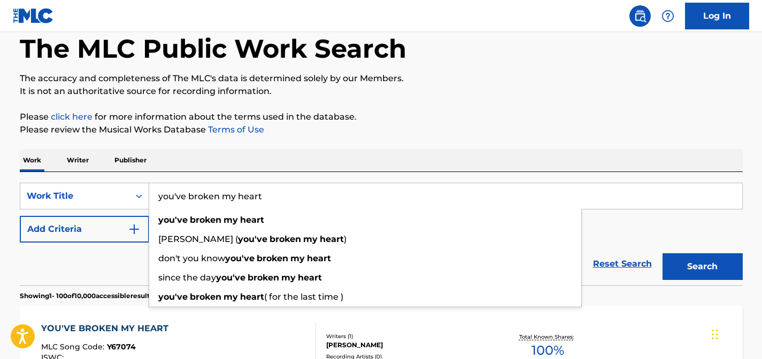
scroll to position [121, 0]
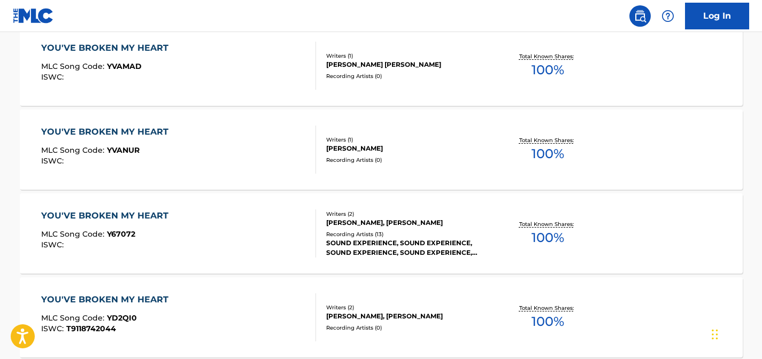
scroll to position [520, 0]
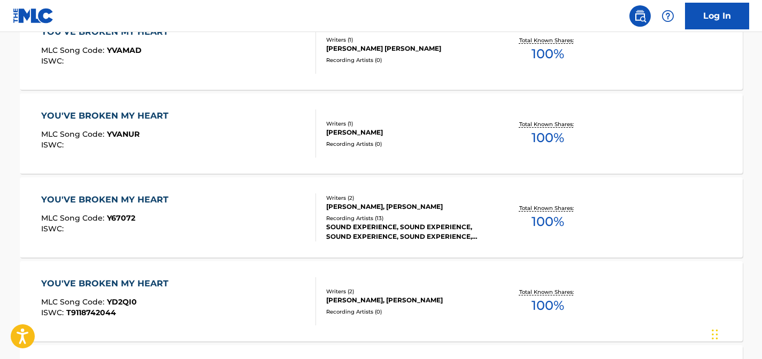
click at [461, 209] on div "[PERSON_NAME], [PERSON_NAME]" at bounding box center [406, 207] width 161 height 10
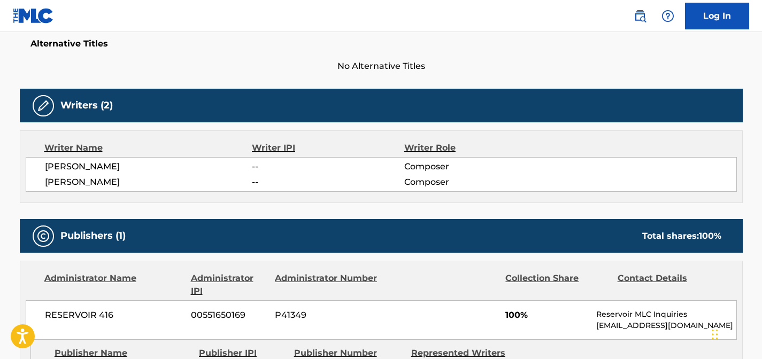
scroll to position [360, 0]
